Goal: Task Accomplishment & Management: Use online tool/utility

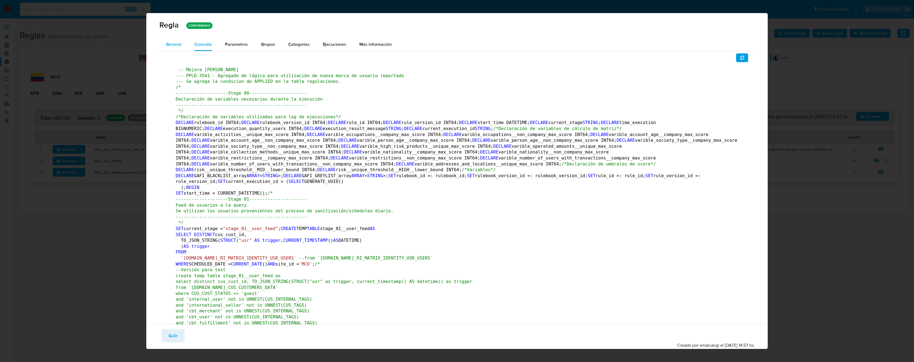
click at [180, 41] on span "General" at bounding box center [174, 44] width 16 height 6
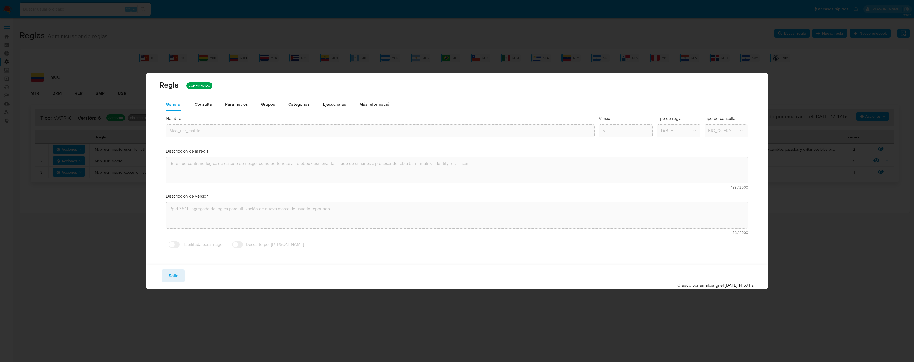
click at [169, 274] on span "Salir" at bounding box center [173, 276] width 9 height 12
type input "1"
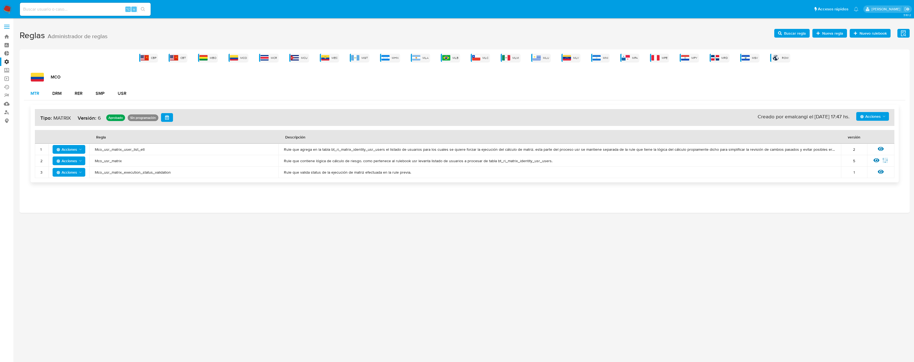
click at [33, 93] on div "MTR" at bounding box center [35, 93] width 9 height 4
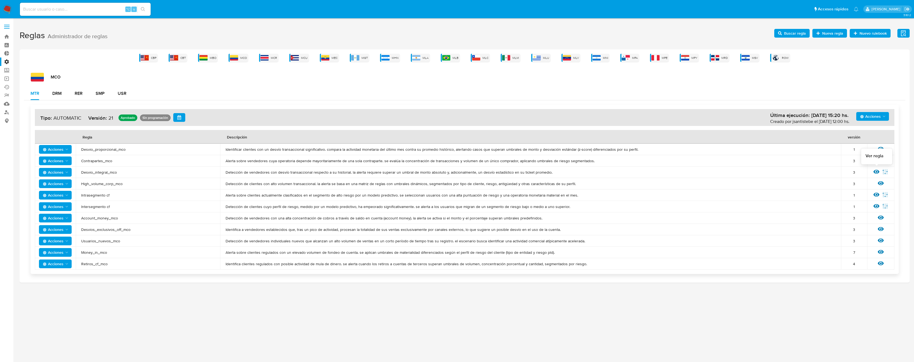
click at [874, 174] on icon at bounding box center [877, 172] width 6 height 6
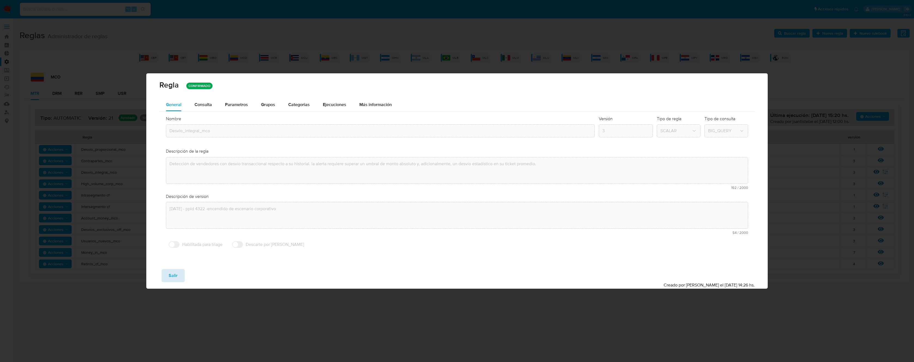
click at [177, 274] on button "Salir" at bounding box center [173, 275] width 23 height 13
type input "1"
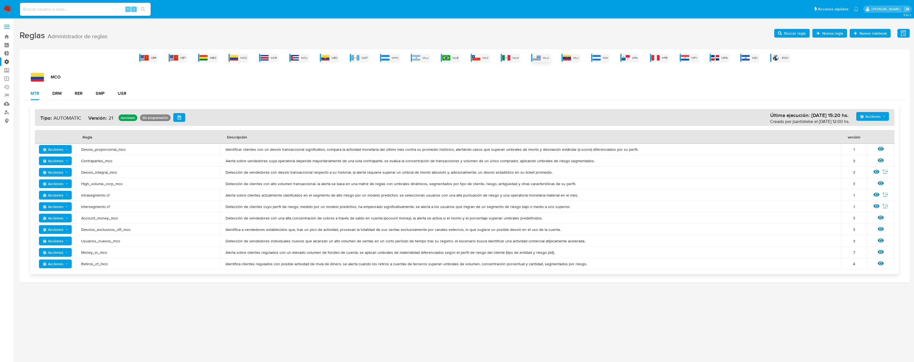
click at [540, 58] on img at bounding box center [537, 57] width 8 height 5
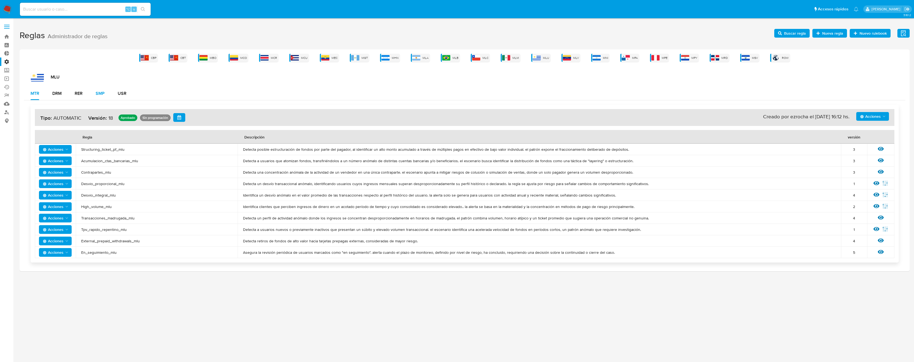
click at [103, 93] on div "SMP" at bounding box center [100, 93] width 9 height 4
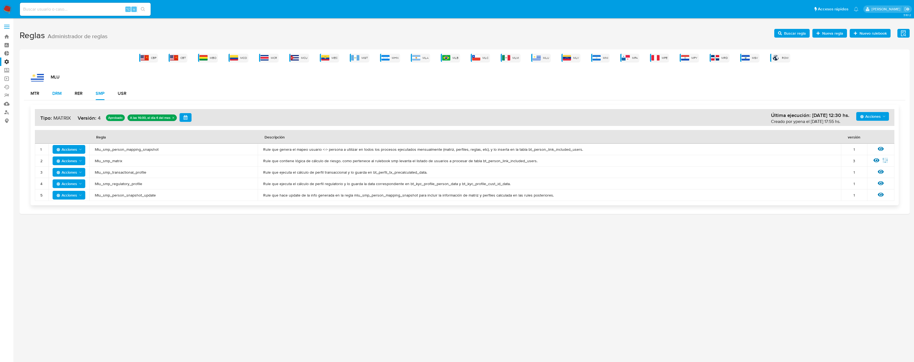
click at [60, 94] on div "DRM" at bounding box center [56, 93] width 9 height 4
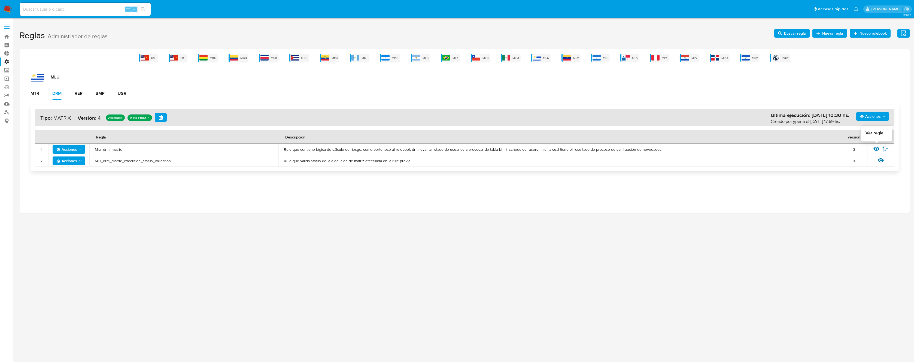
click at [876, 149] on icon at bounding box center [877, 149] width 6 height 4
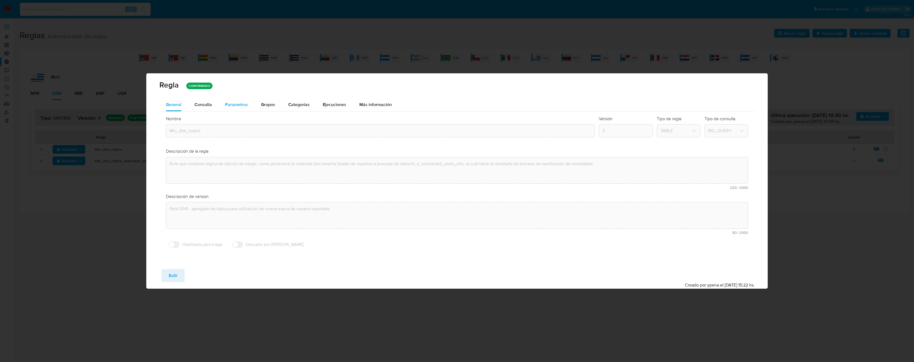
click at [231, 106] on span "Parametros" at bounding box center [236, 104] width 23 height 6
